Goal: Task Accomplishment & Management: Complete application form

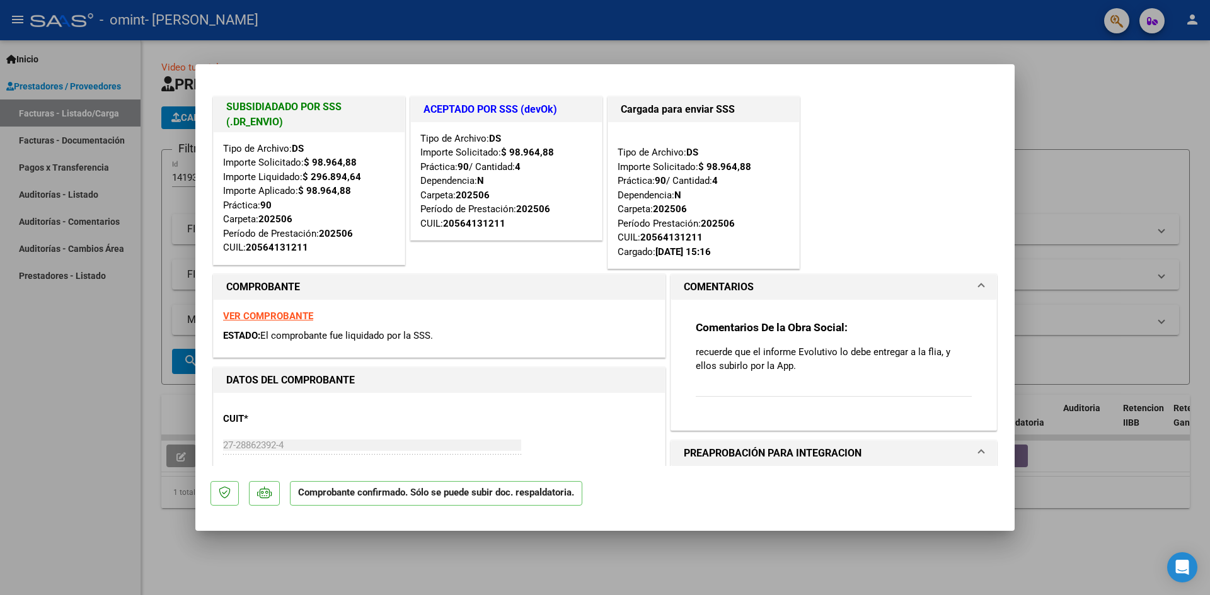
click at [144, 118] on div at bounding box center [605, 297] width 1210 height 595
type input "$ 0,00"
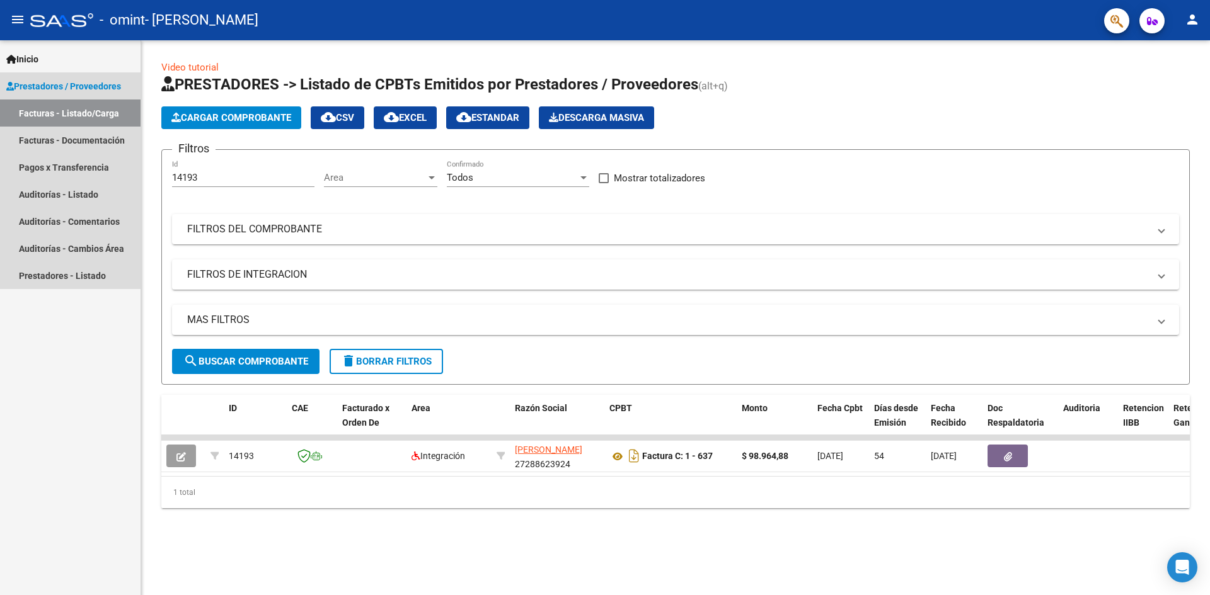
click at [54, 112] on link "Facturas - Listado/Carga" at bounding box center [70, 113] width 140 height 27
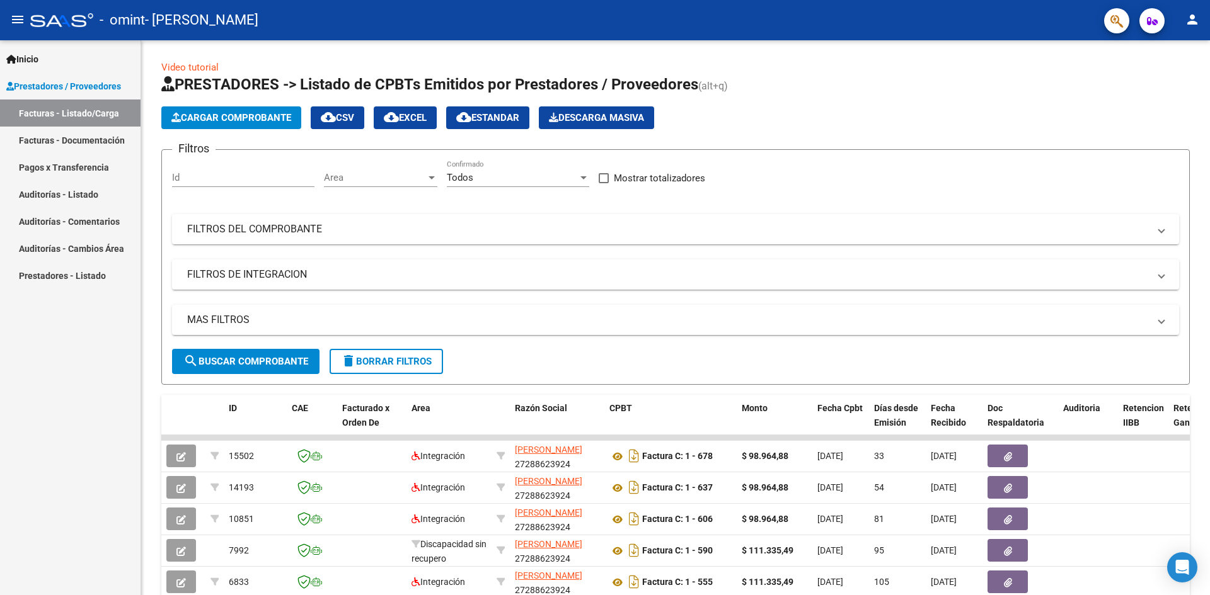
click at [55, 118] on link "Facturas - Listado/Carga" at bounding box center [70, 113] width 140 height 27
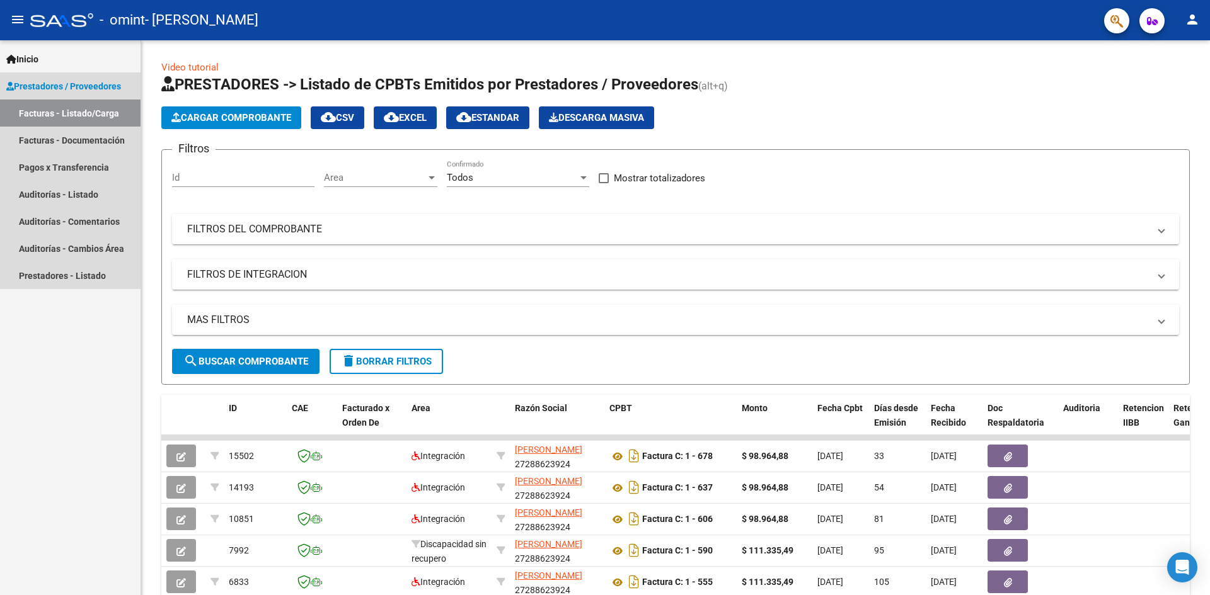
click at [57, 116] on link "Facturas - Listado/Carga" at bounding box center [70, 113] width 140 height 27
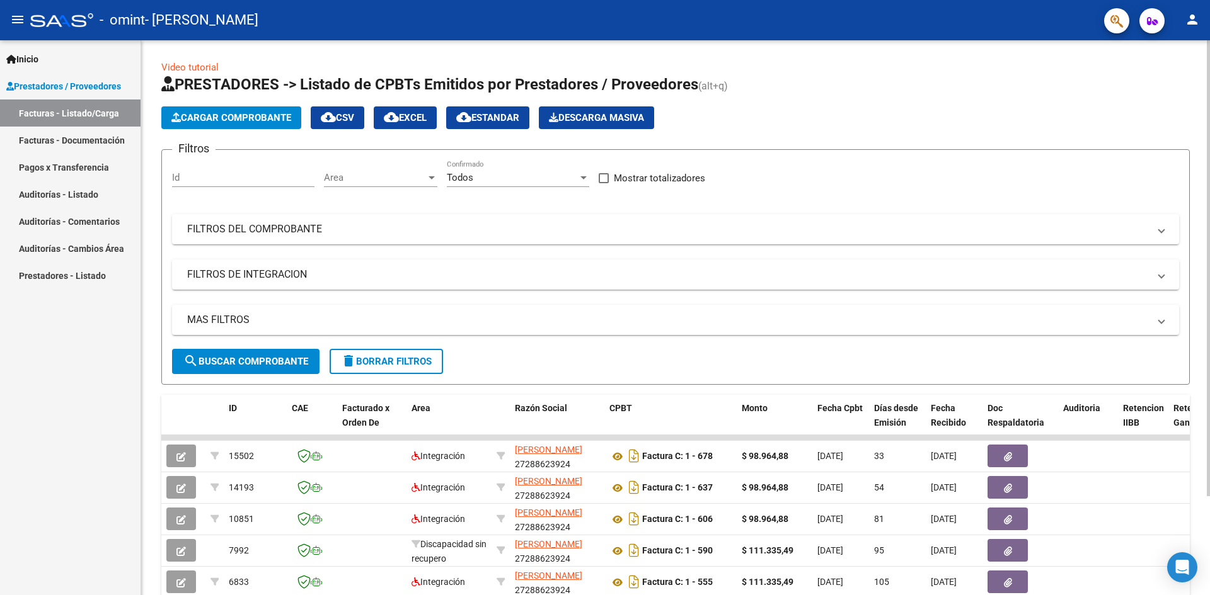
click at [202, 110] on button "Cargar Comprobante" at bounding box center [231, 117] width 140 height 23
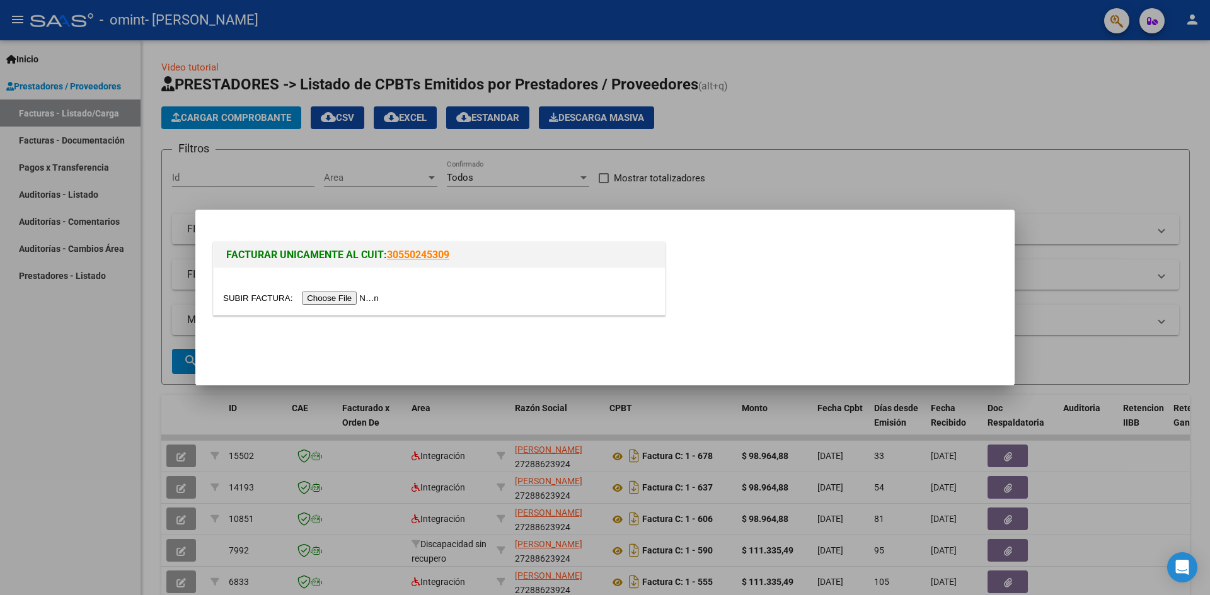
click at [350, 301] on input "file" at bounding box center [302, 298] width 159 height 13
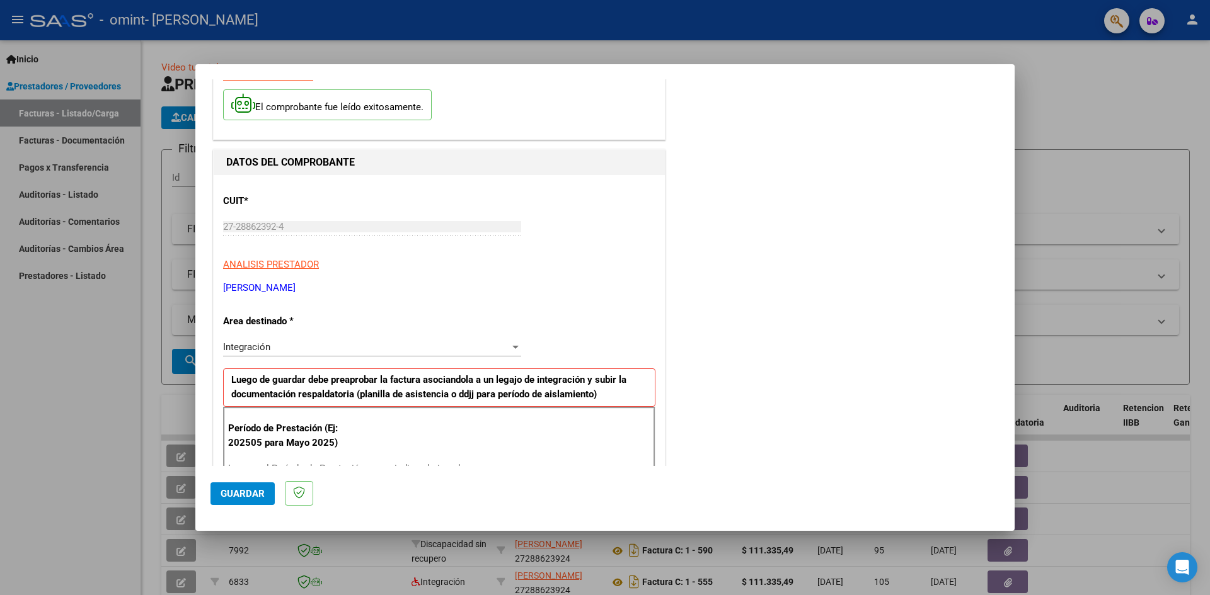
scroll to position [63, 0]
click at [324, 338] on div "Integración Seleccionar Area" at bounding box center [372, 346] width 298 height 19
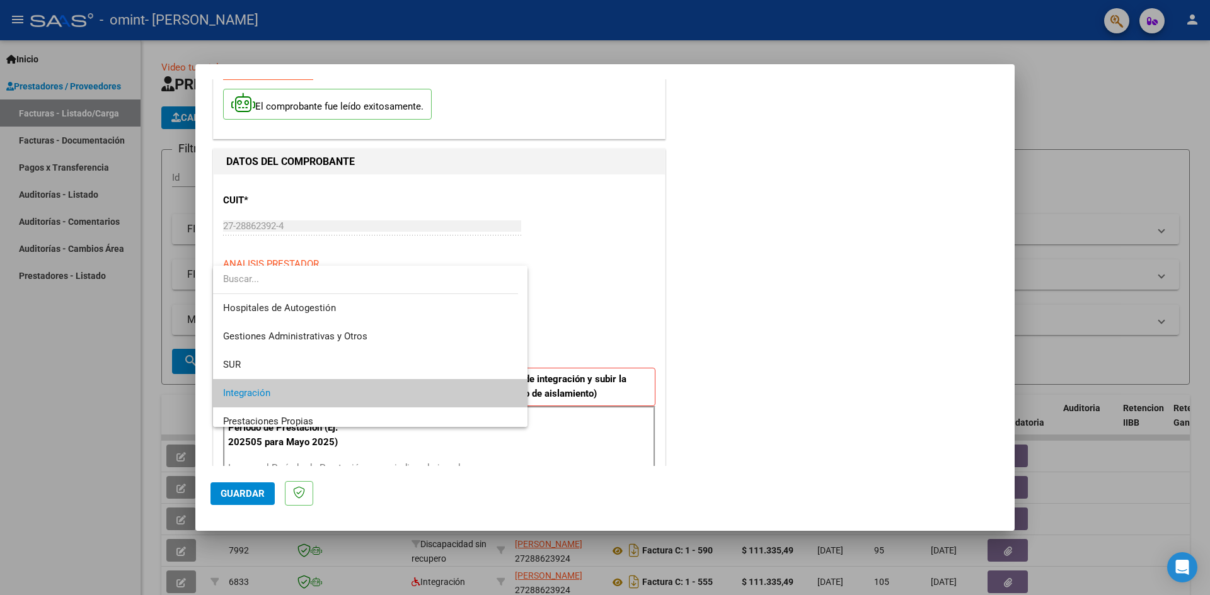
scroll to position [47, 0]
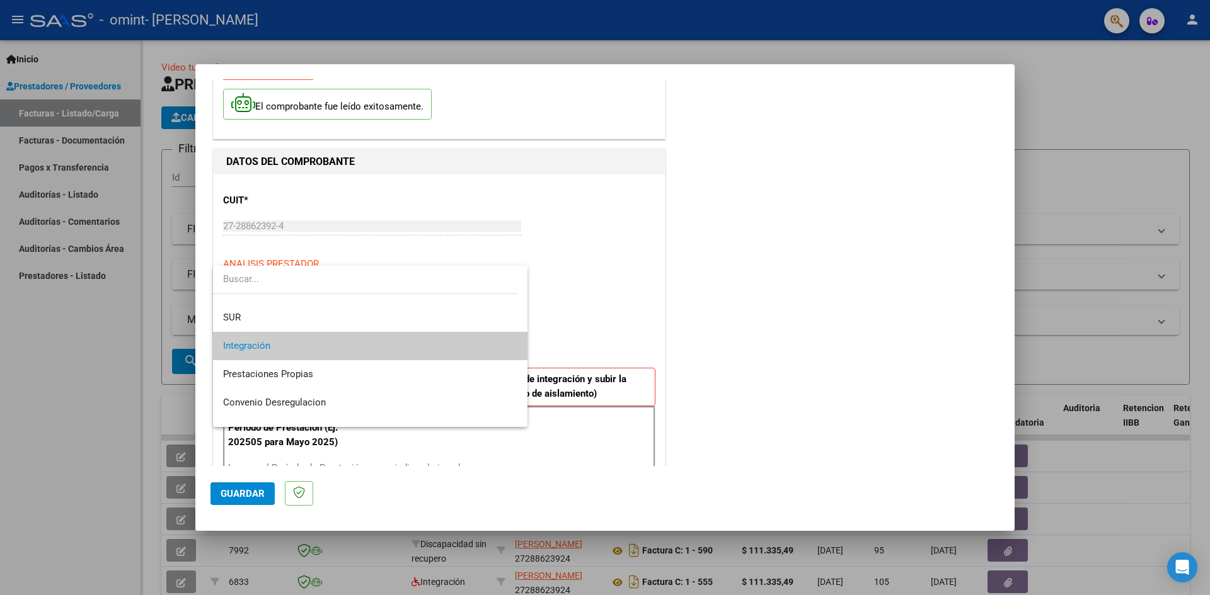
click at [314, 348] on span "Integración" at bounding box center [370, 346] width 294 height 28
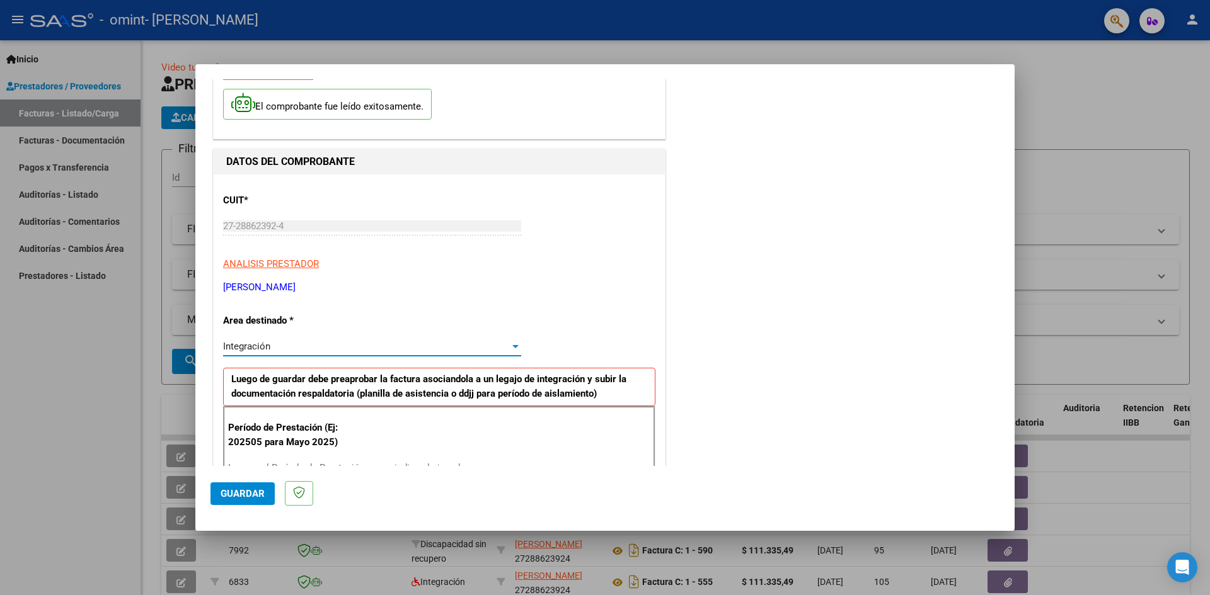
click at [390, 280] on div "CUIT * 27-28862392-4 Ingresar CUIT ANALISIS PRESTADOR [PERSON_NAME] [PERSON_NAM…" at bounding box center [439, 239] width 432 height 111
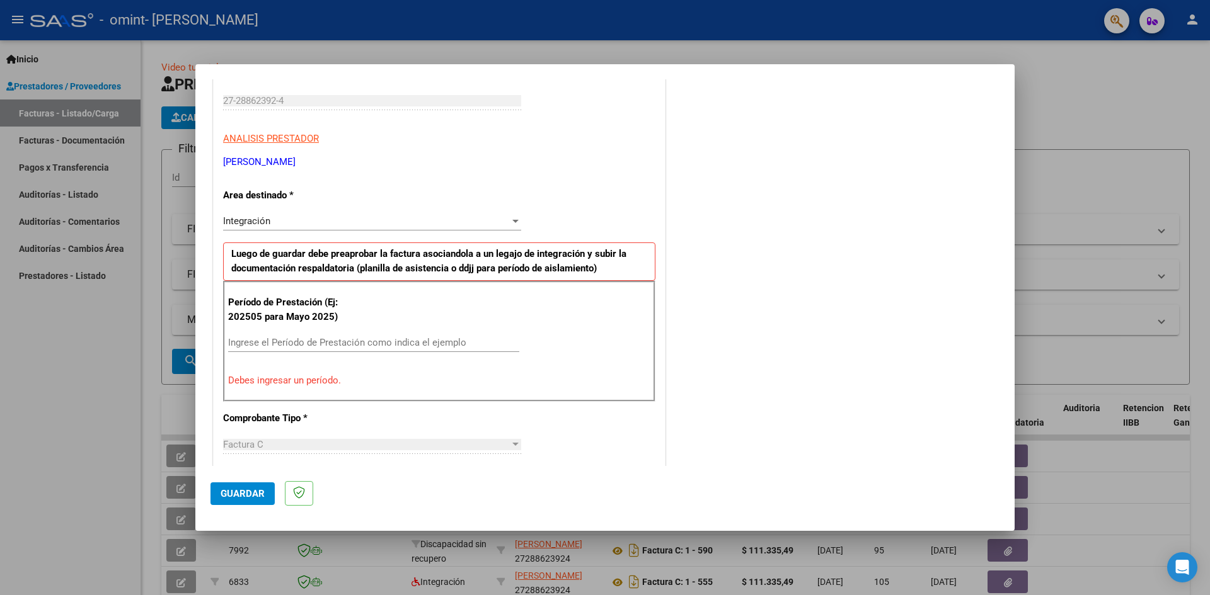
scroll to position [189, 0]
click at [286, 340] on input "Ingrese el Período de Prestación como indica el ejemplo" at bounding box center [373, 341] width 291 height 11
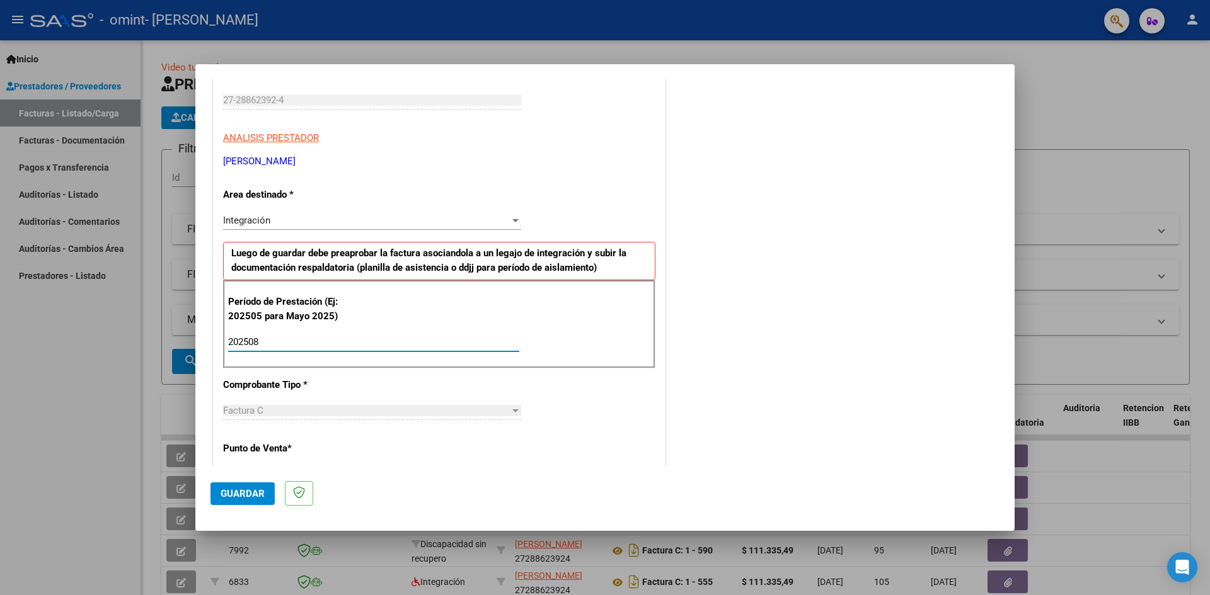
type input "202508"
click at [626, 329] on div "Período de Prestación (Ej: 202505 para Mayo 2025) 202508 Ingrese el Período de …" at bounding box center [439, 324] width 432 height 88
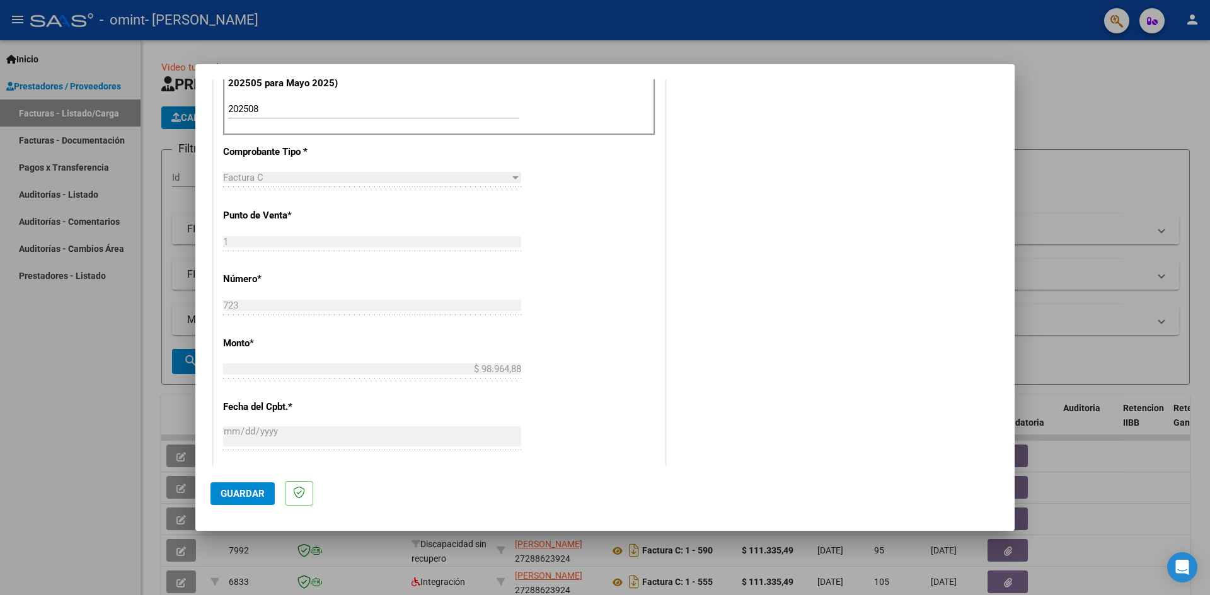
scroll to position [441, 0]
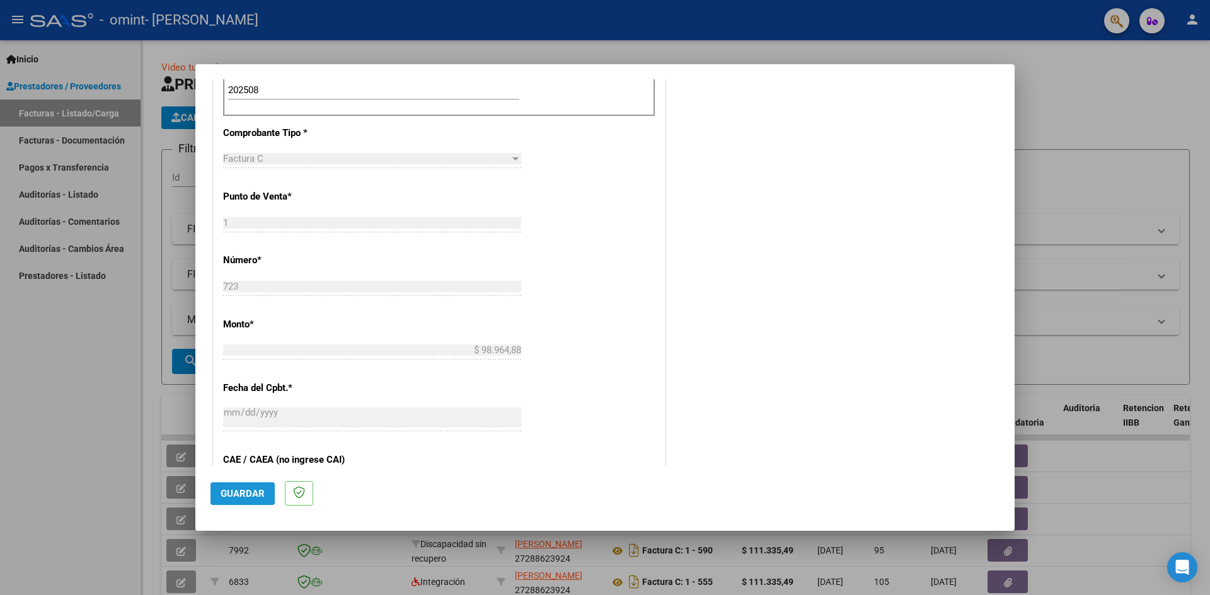
click at [238, 490] on span "Guardar" at bounding box center [243, 493] width 44 height 11
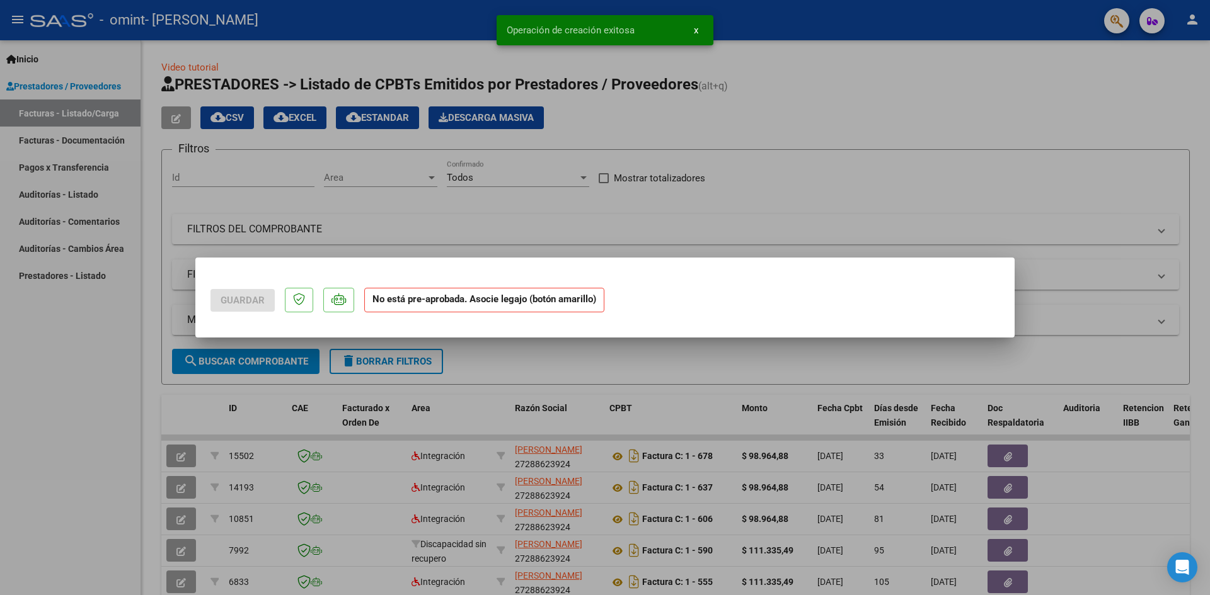
scroll to position [0, 0]
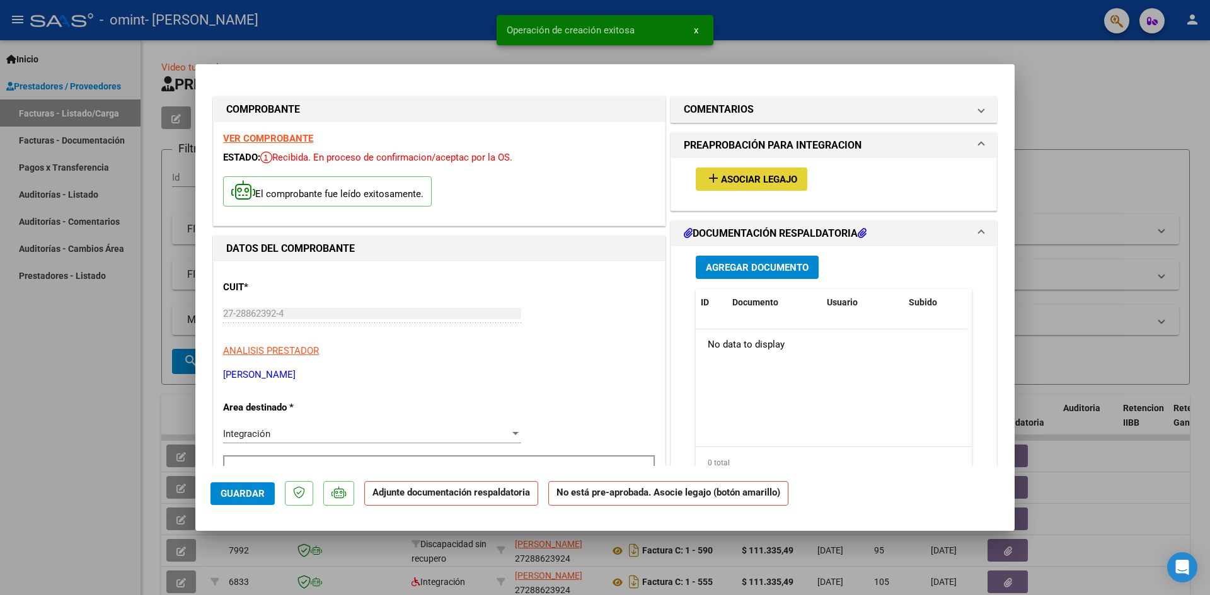
click at [730, 171] on button "add Asociar Legajo" at bounding box center [752, 179] width 112 height 23
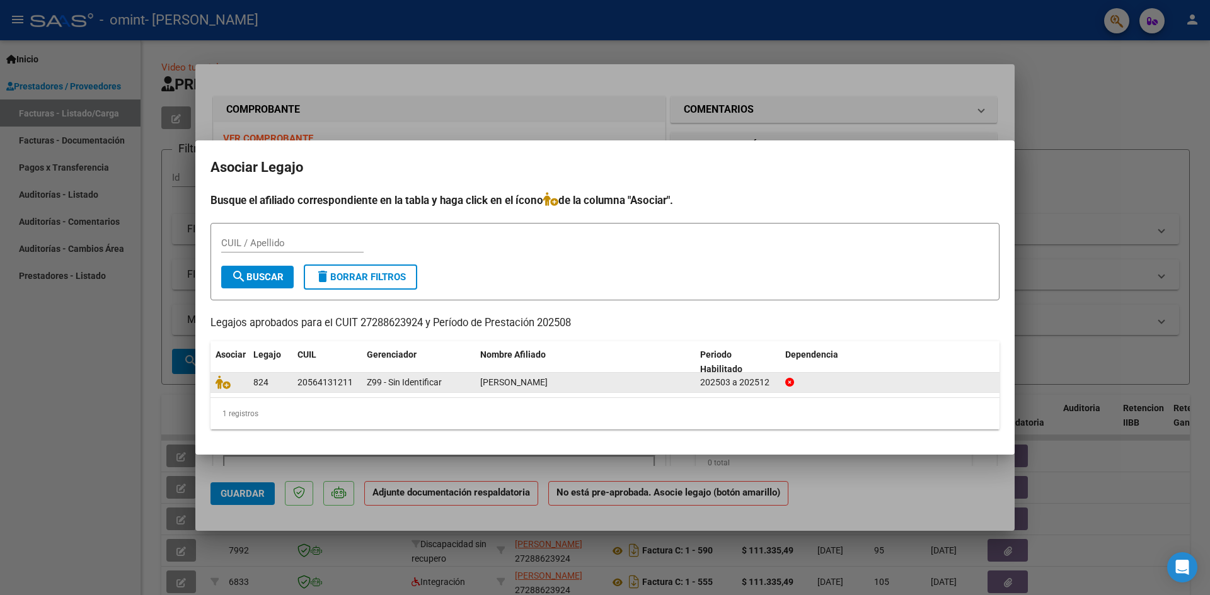
click at [297, 377] on datatable-body-cell "20564131211" at bounding box center [326, 383] width 69 height 20
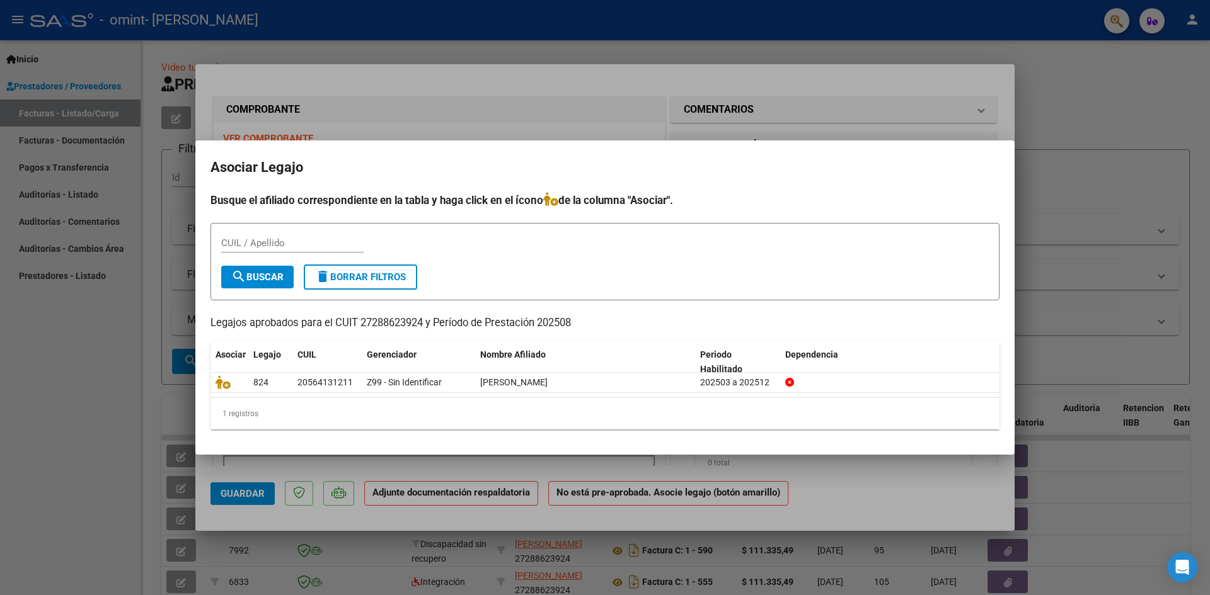
click at [339, 370] on datatable-header "Asociar Legajo CUIL Gerenciador Nombre Afiliado Periodo Habilitado Dependencia" at bounding box center [604, 357] width 789 height 32
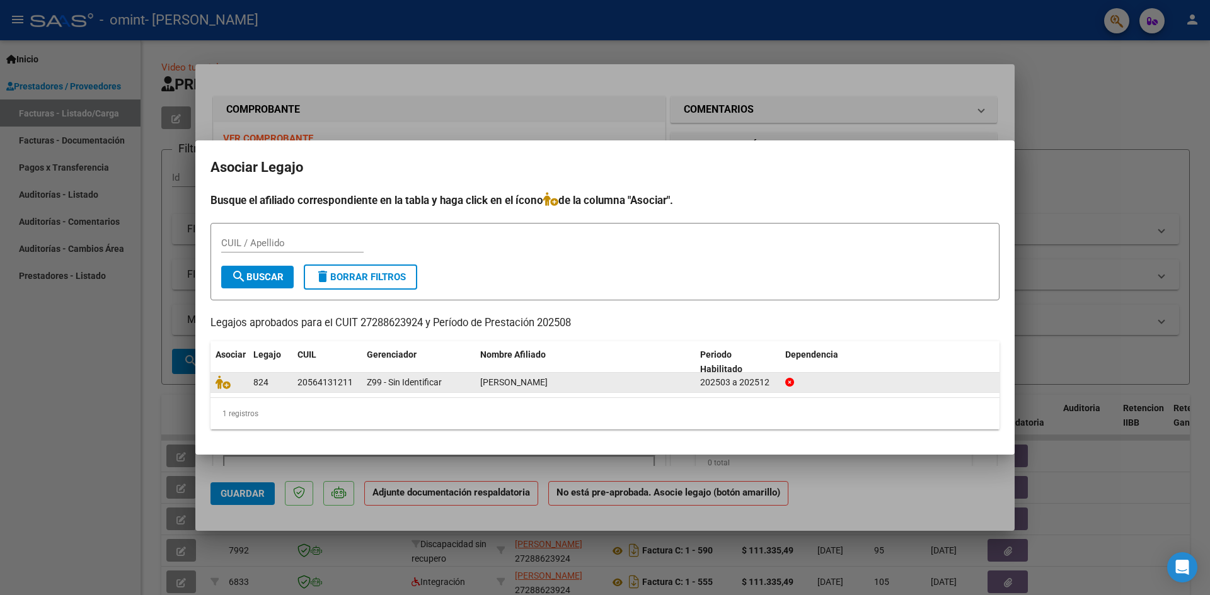
click at [429, 375] on datatable-body-cell "Z99 - Sin Identificar" at bounding box center [418, 383] width 113 height 20
click at [430, 379] on span "Z99 - Sin Identificar" at bounding box center [404, 382] width 75 height 10
click at [530, 386] on span "[PERSON_NAME]" at bounding box center [513, 382] width 67 height 10
click at [727, 384] on div "202503 a 202512" at bounding box center [737, 382] width 75 height 14
click at [256, 376] on div "824" at bounding box center [270, 382] width 34 height 14
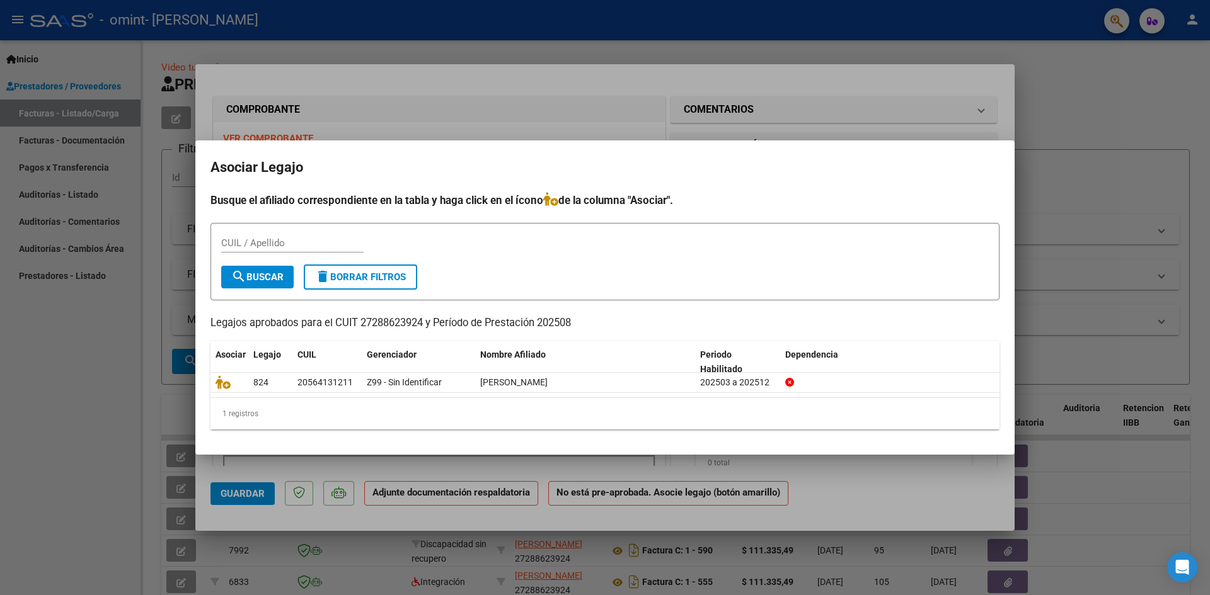
click at [288, 243] on input "CUIL / Apellido" at bounding box center [292, 243] width 142 height 11
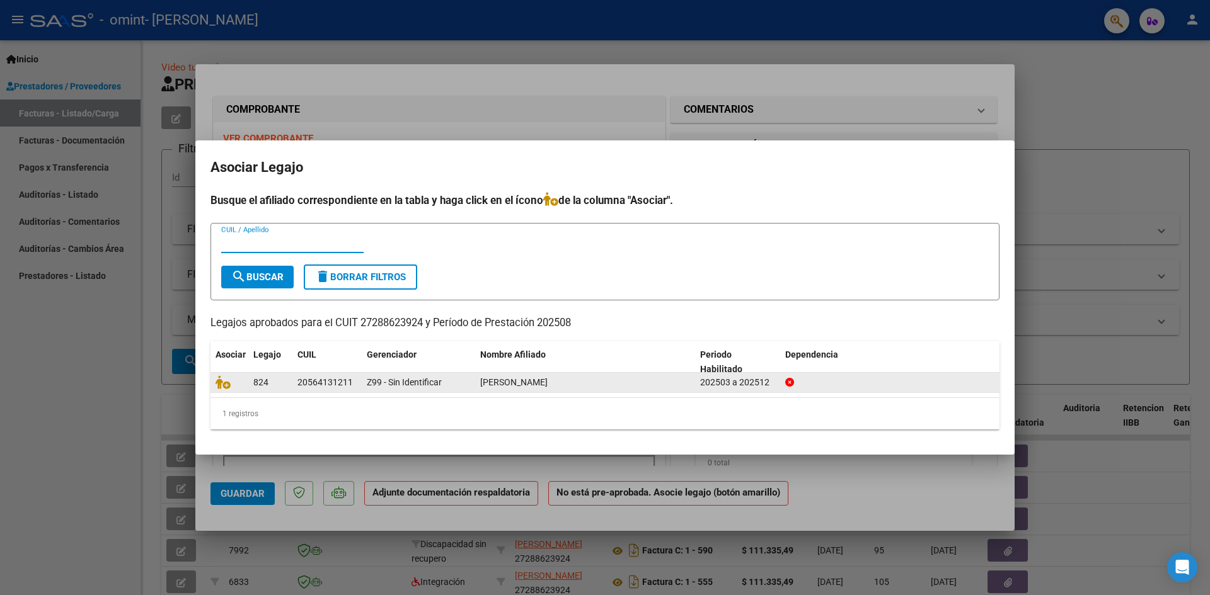
click at [277, 387] on div "824" at bounding box center [270, 382] width 34 height 14
drag, startPoint x: 284, startPoint y: 379, endPoint x: 292, endPoint y: 376, distance: 9.4
click at [286, 379] on div "824" at bounding box center [270, 382] width 34 height 14
drag, startPoint x: 340, startPoint y: 372, endPoint x: 407, endPoint y: 382, distance: 67.5
click at [347, 373] on div "Asociar Legajo CUIL Gerenciador Nombre Afiliado Periodo Habilitado Dependencia …" at bounding box center [604, 385] width 789 height 88
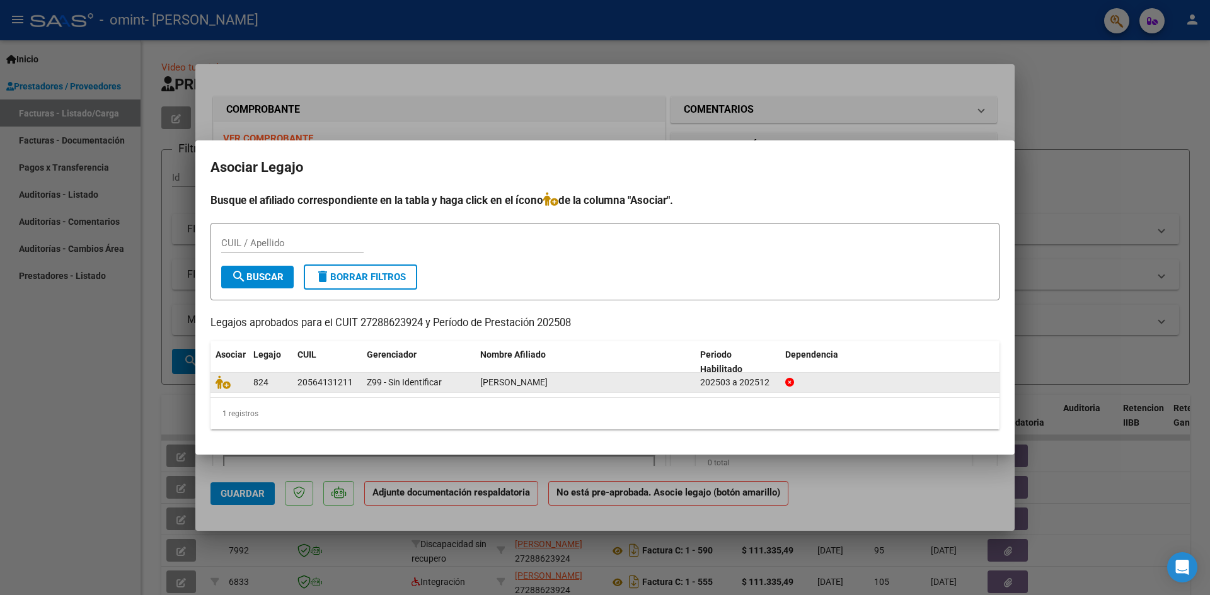
drag, startPoint x: 736, startPoint y: 387, endPoint x: 639, endPoint y: 377, distance: 97.5
click at [736, 386] on div "202503 a 202512" at bounding box center [737, 382] width 75 height 14
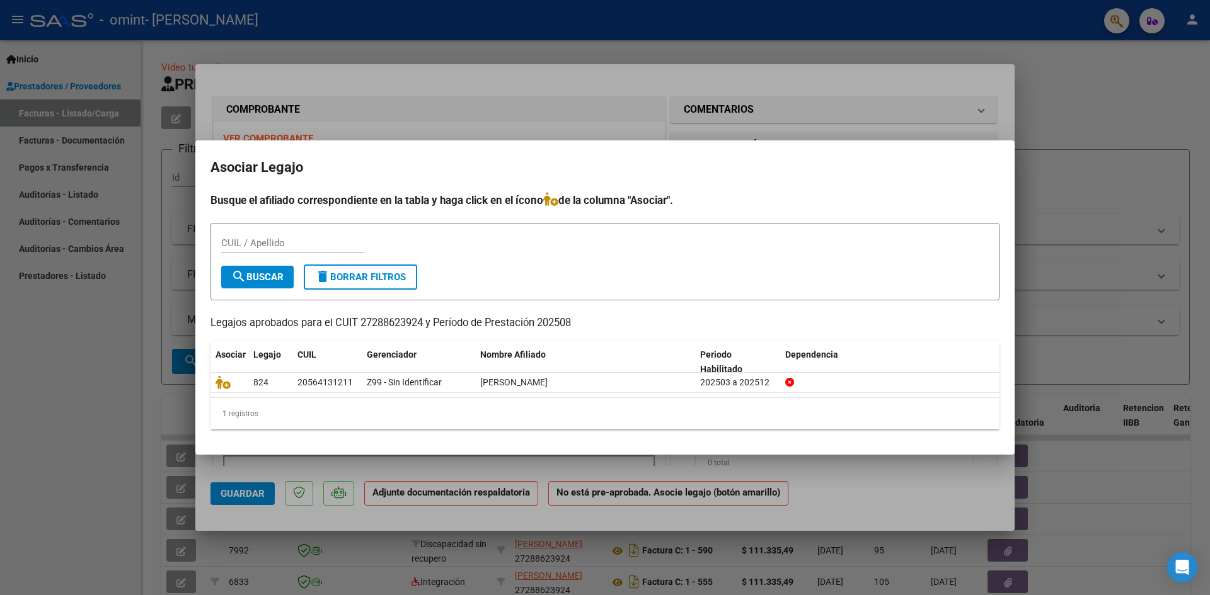
click at [263, 238] on input "CUIL / Apellido" at bounding box center [292, 243] width 142 height 11
type input "564131211"
click at [265, 272] on span "search Buscar" at bounding box center [257, 277] width 52 height 11
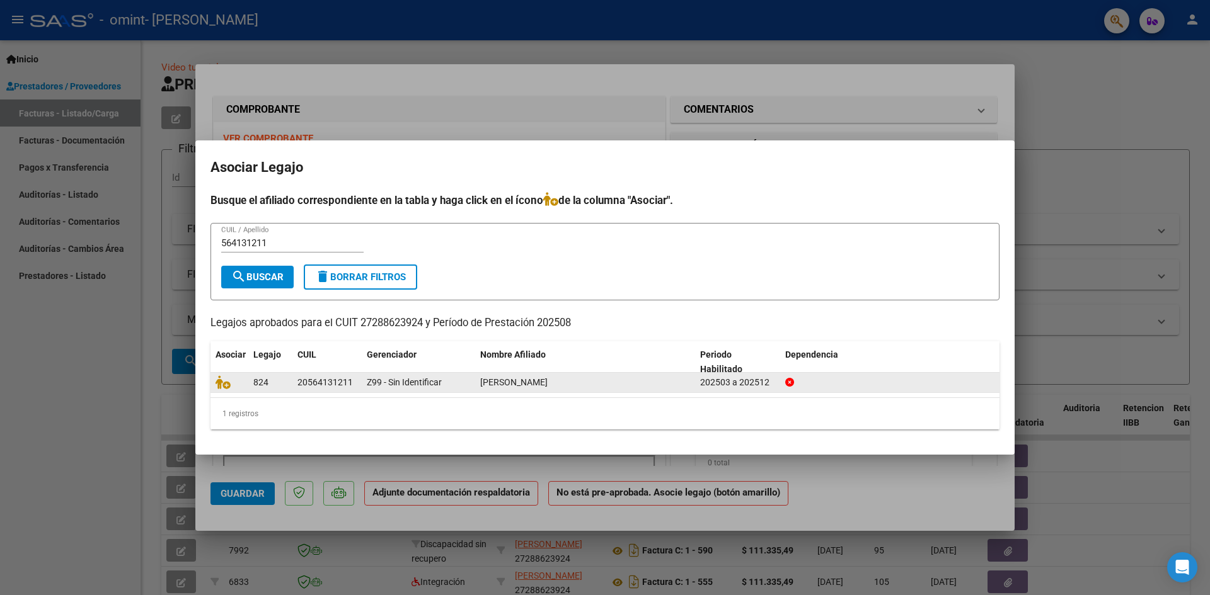
click at [312, 383] on div "20564131211" at bounding box center [324, 382] width 55 height 14
click at [227, 379] on icon at bounding box center [222, 382] width 15 height 14
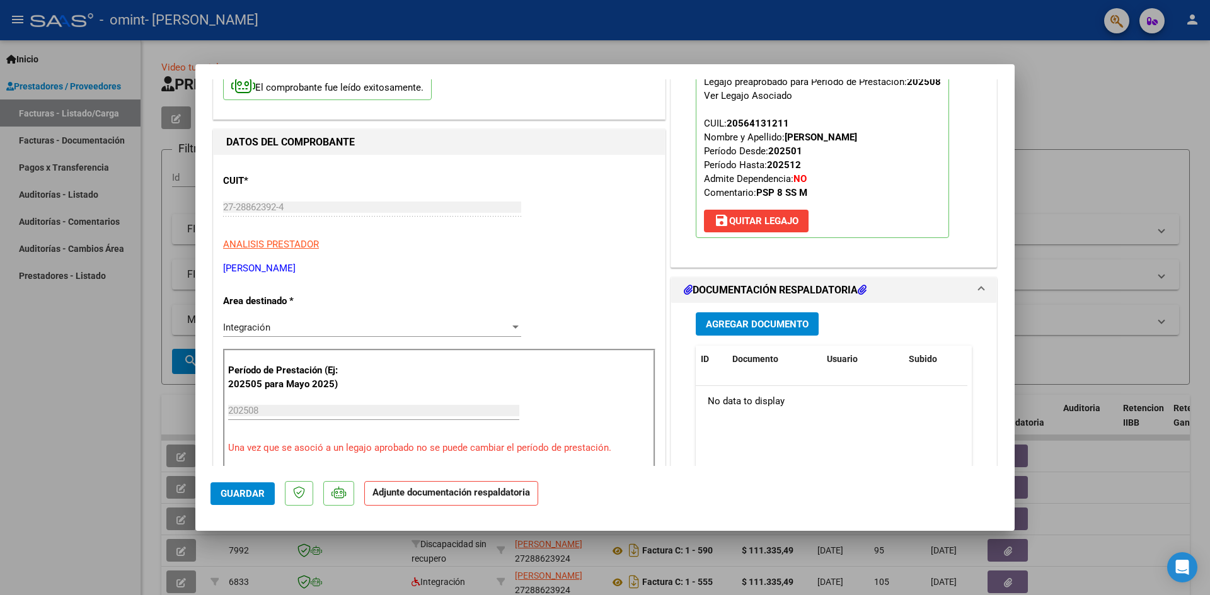
scroll to position [126, 0]
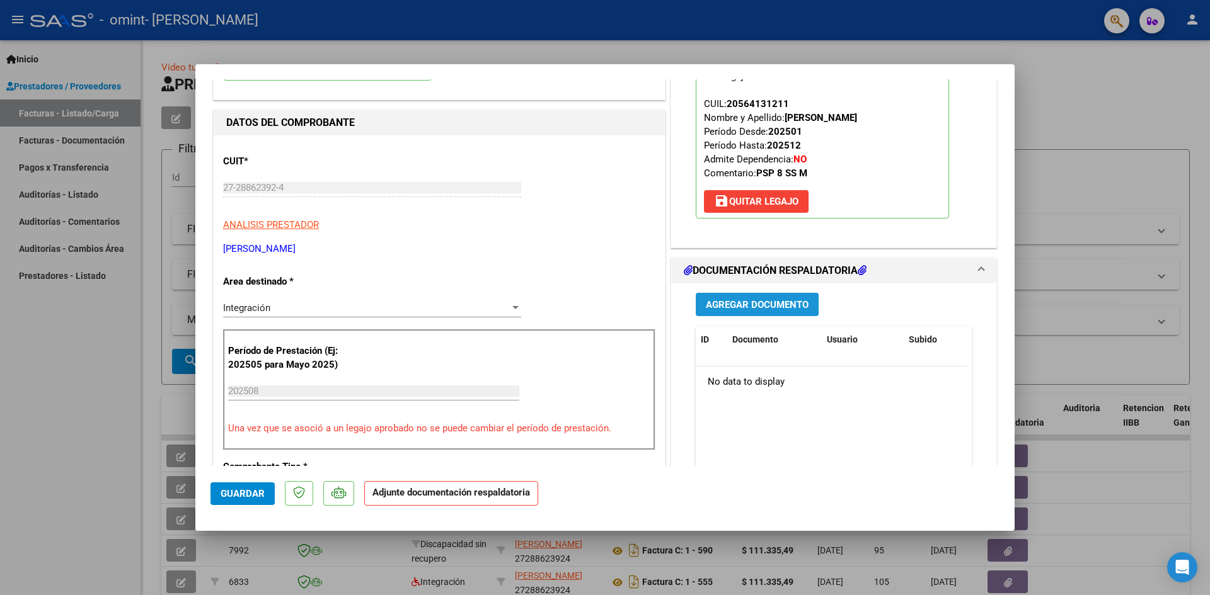
click at [753, 299] on span "Agregar Documento" at bounding box center [757, 304] width 103 height 11
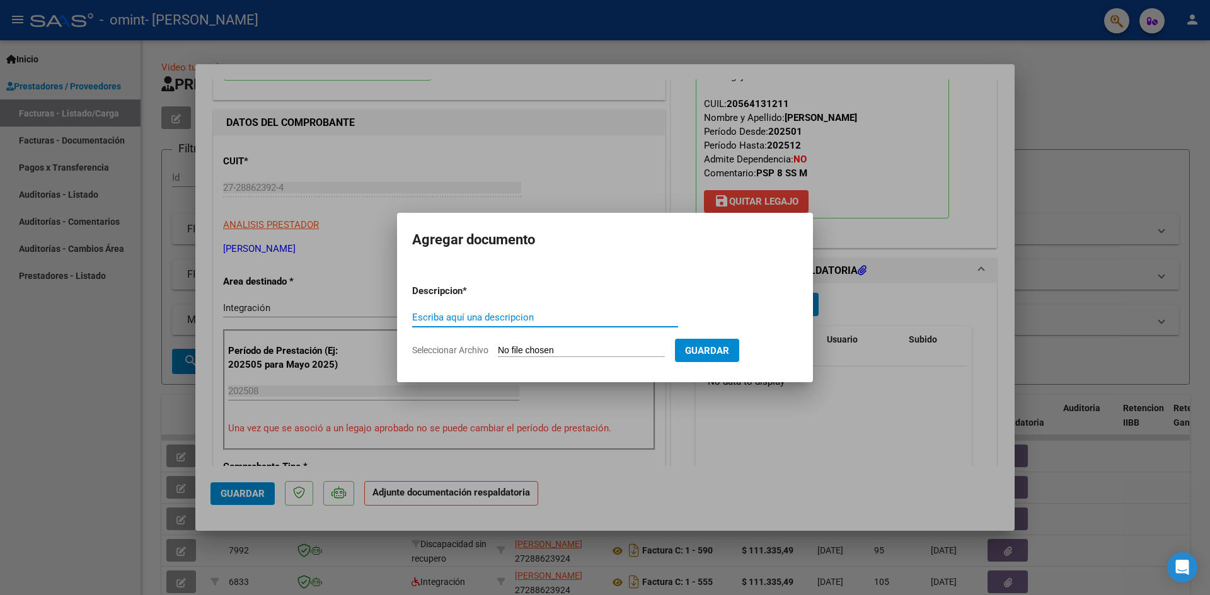
click at [528, 348] on input "Seleccionar Archivo" at bounding box center [581, 351] width 167 height 12
type input "C:\fakepath\Planilla agosto.pdf"
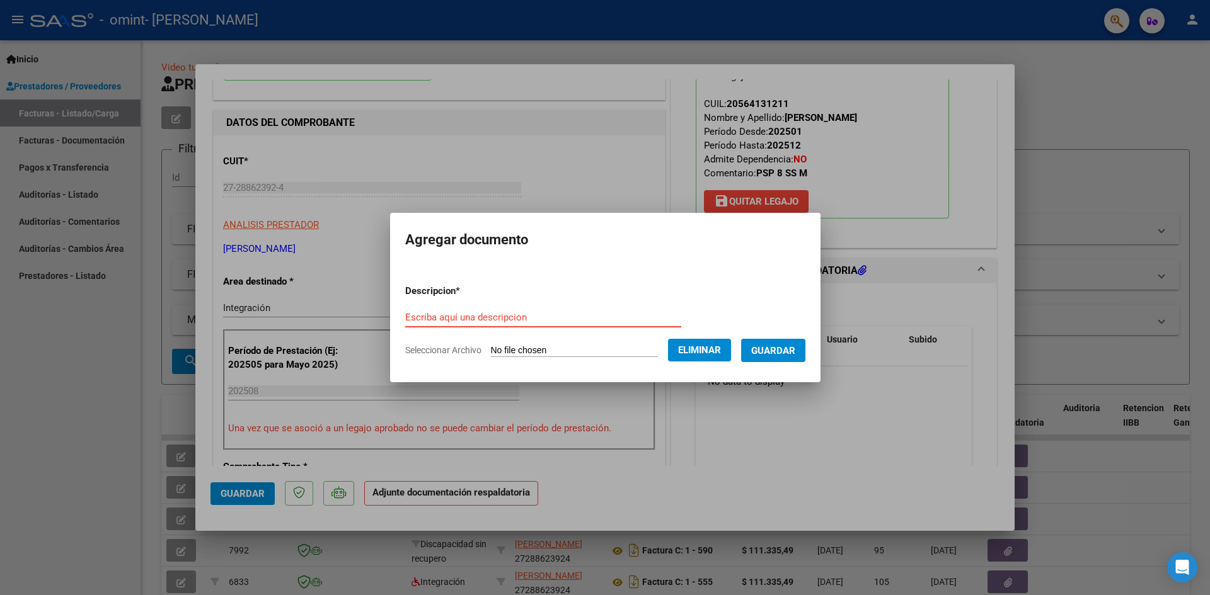
click at [485, 315] on input "Escriba aquí una descripcion" at bounding box center [543, 317] width 276 height 11
type input "Planilla agosto"
click at [787, 350] on span "Guardar" at bounding box center [773, 350] width 44 height 11
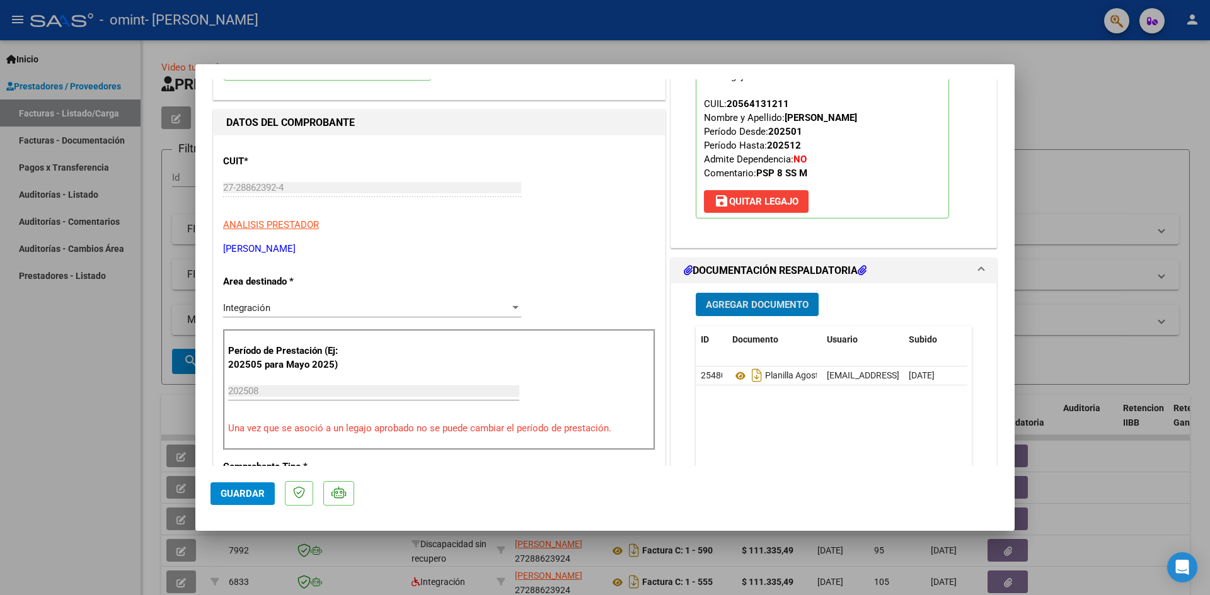
click at [229, 493] on span "Guardar" at bounding box center [243, 493] width 44 height 11
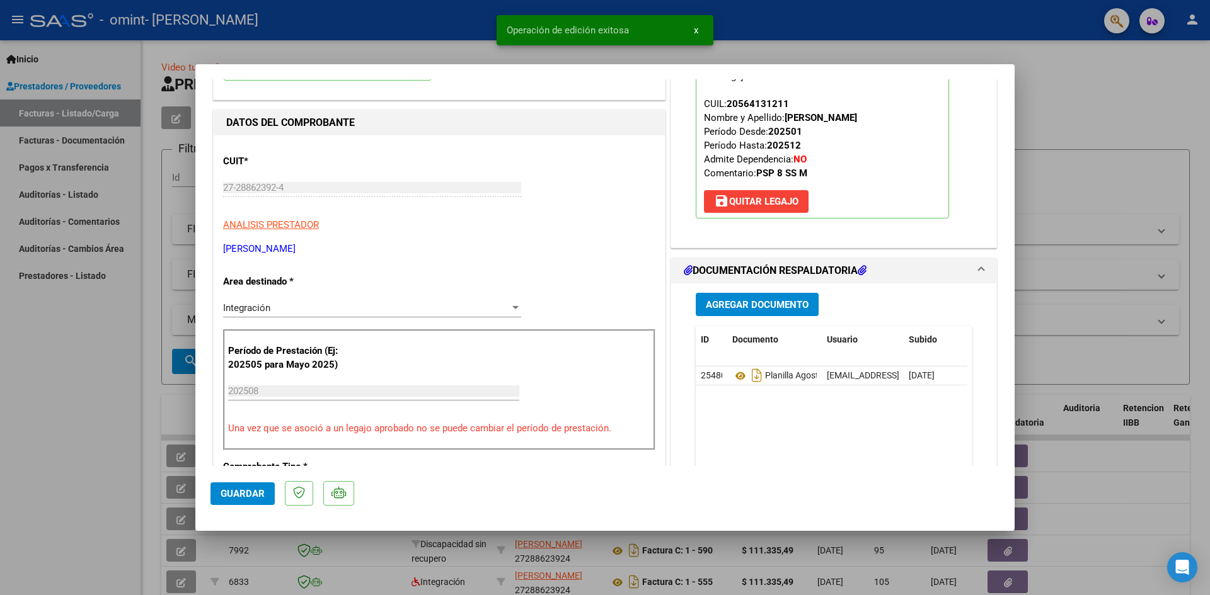
click at [164, 401] on div at bounding box center [605, 297] width 1210 height 595
type input "$ 0,00"
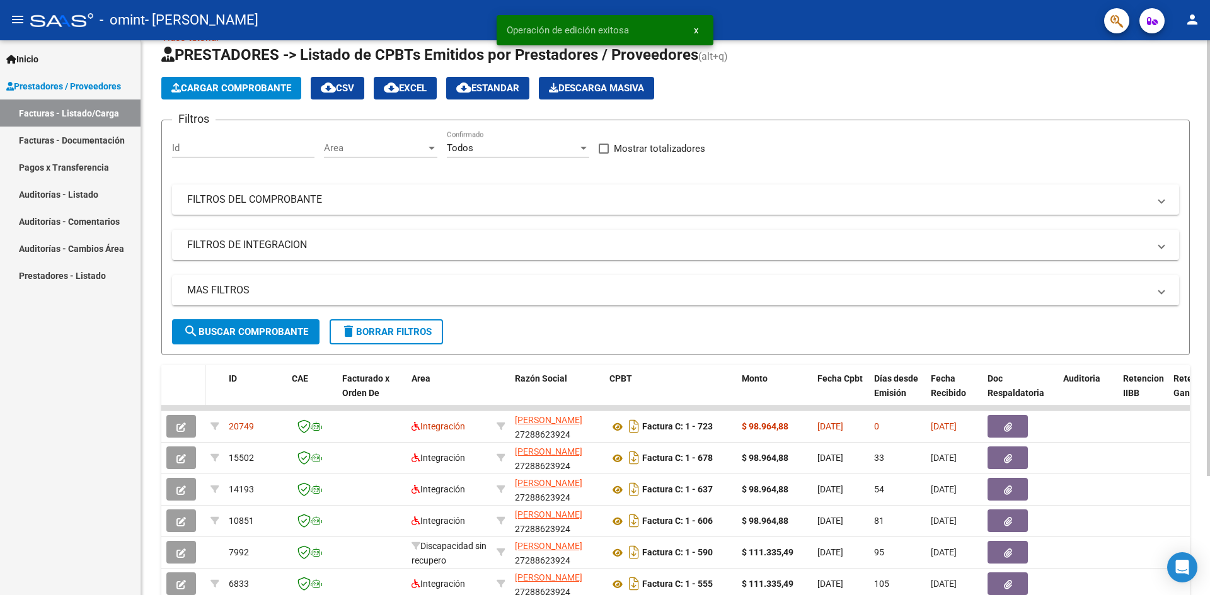
scroll to position [63, 0]
